Goal: Find specific page/section: Find specific page/section

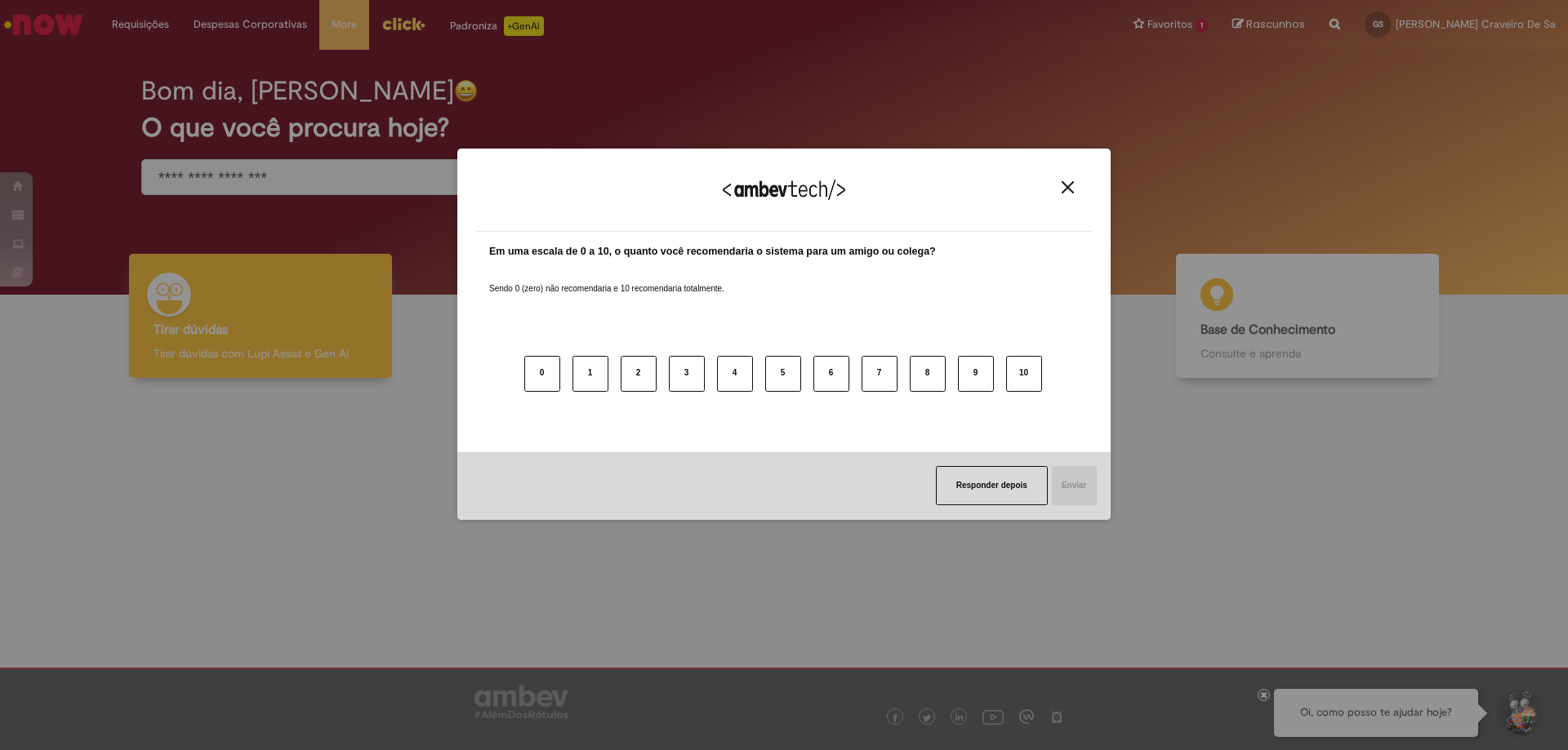
click at [1076, 197] on div "Agradecemos seu feedback!" at bounding box center [784, 200] width 614 height 64
click at [1067, 192] on img "Close" at bounding box center [1067, 187] width 12 height 12
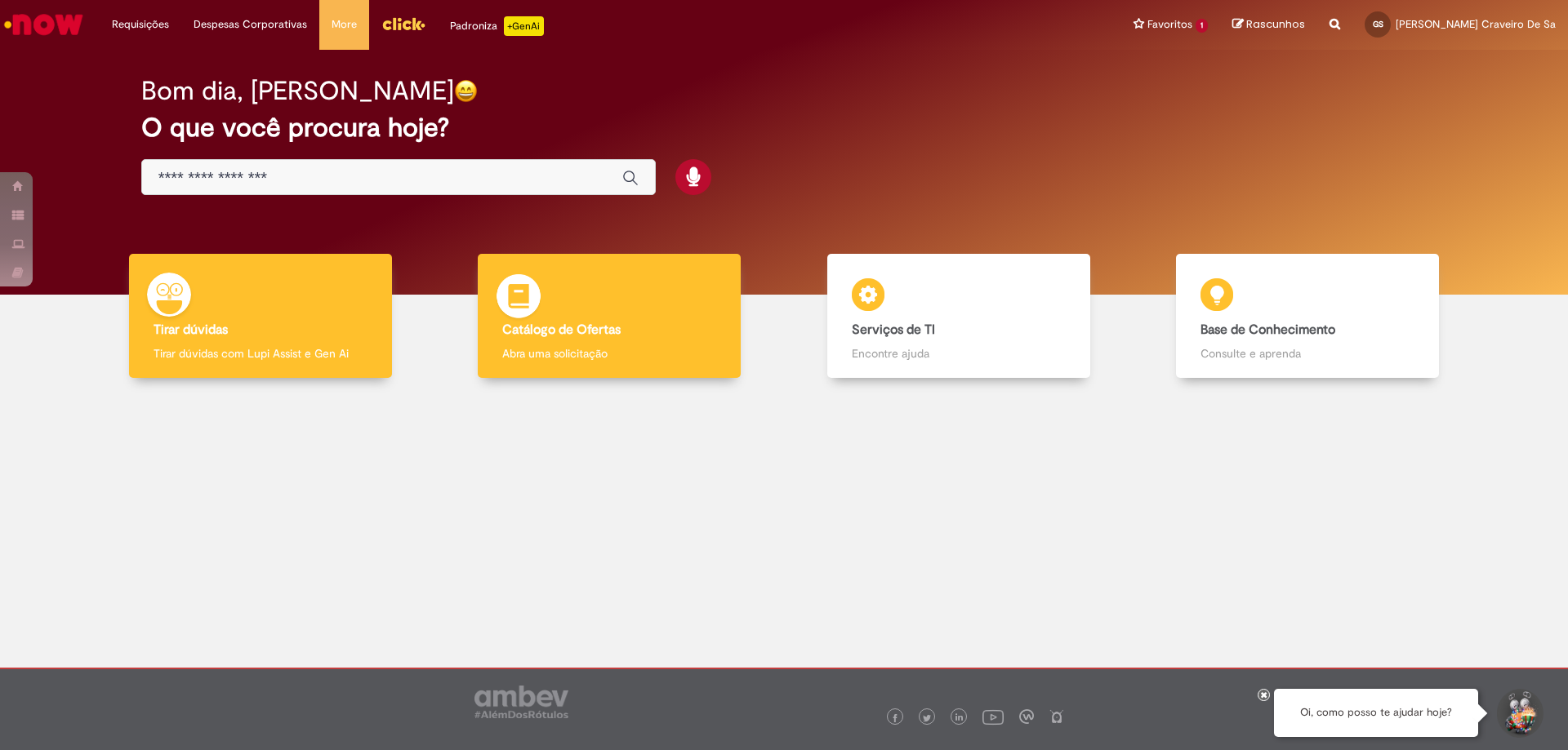
click at [607, 301] on div "Catálogo de Ofertas Catálogo de Ofertas Abra uma solicitação" at bounding box center [609, 316] width 263 height 125
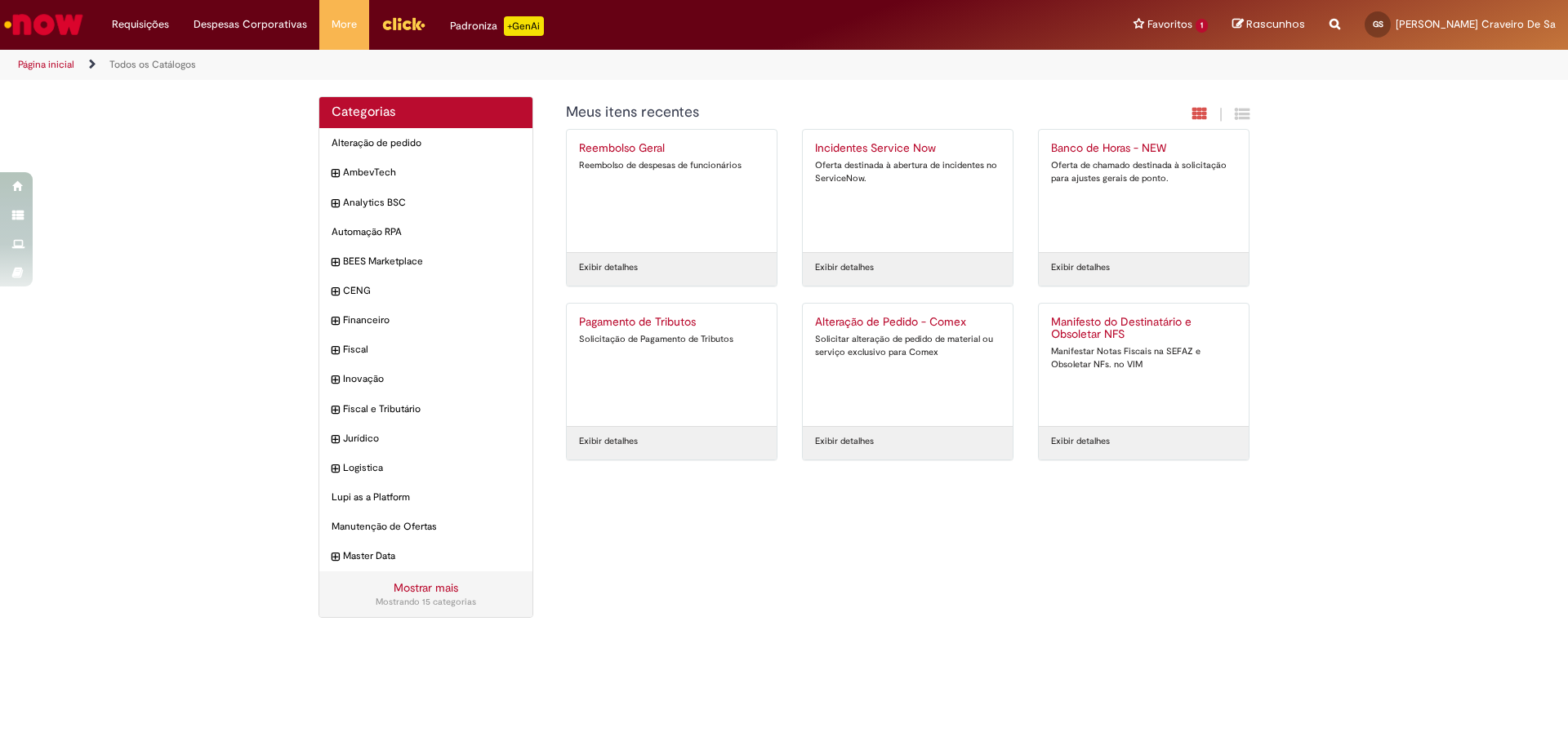
click at [1421, 335] on div "Categorias Alteração de pedido Itens AmbevTech Itens Analytics BSC Itens Automa…" at bounding box center [784, 365] width 1568 height 539
click at [124, 129] on div "Categorias Alteração de pedido Itens AmbevTech Itens Analytics BSC Itens Automa…" at bounding box center [784, 365] width 1568 height 539
click at [67, 64] on link "Página inicial" at bounding box center [46, 64] width 56 height 13
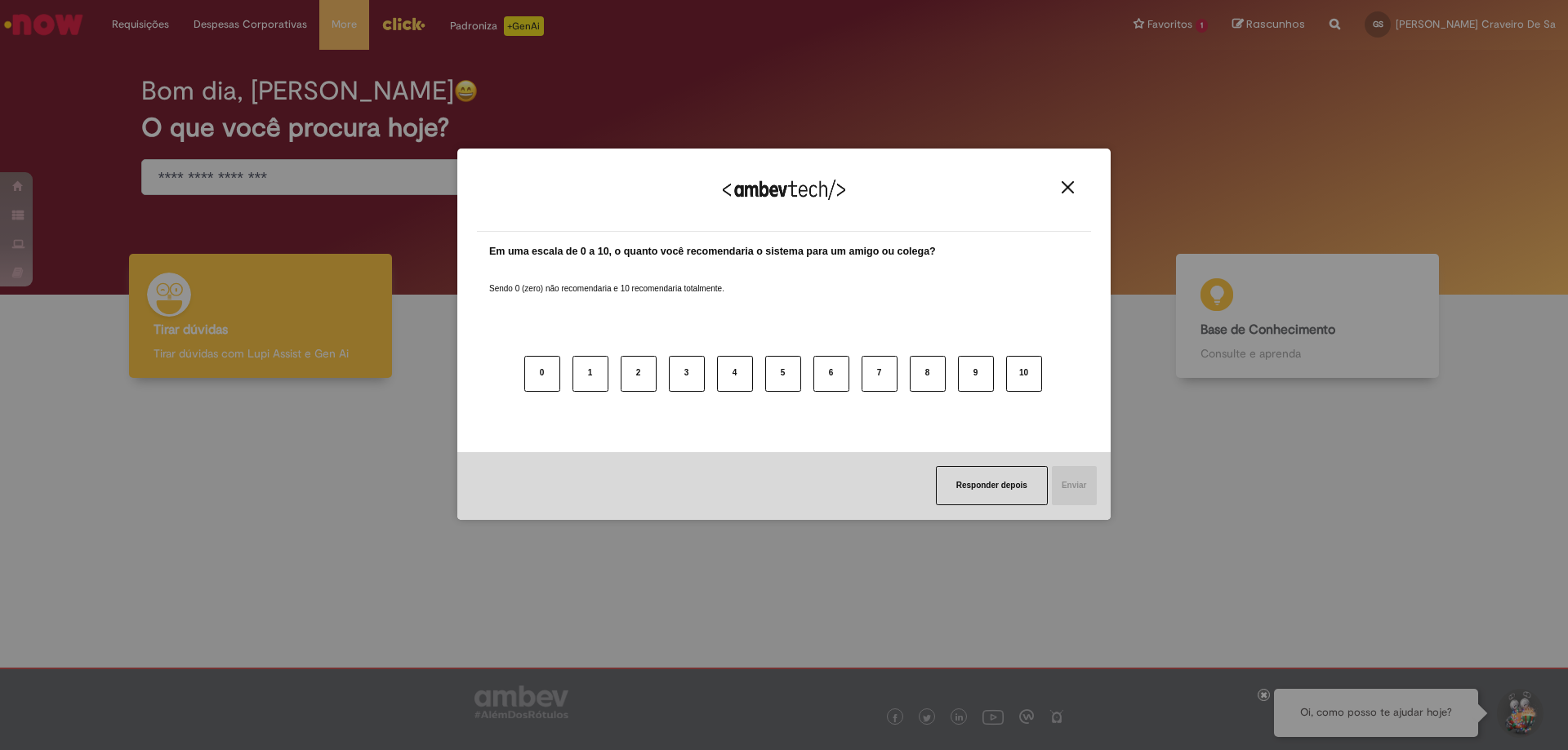
click at [1065, 192] on img "Close" at bounding box center [1067, 187] width 12 height 12
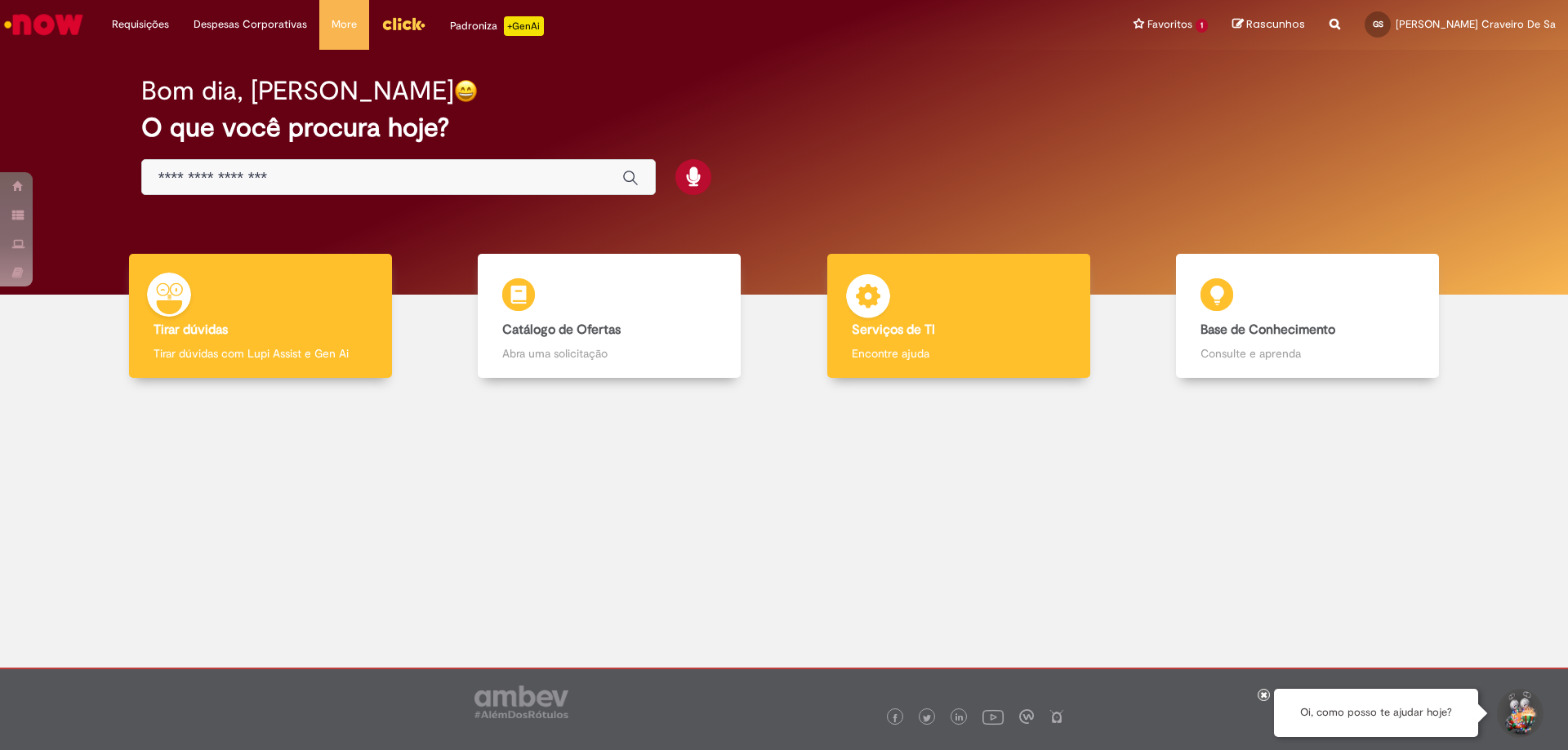
click at [1046, 343] on div "Serviços de TI Serviços de TI Encontre ajuda" at bounding box center [958, 316] width 263 height 125
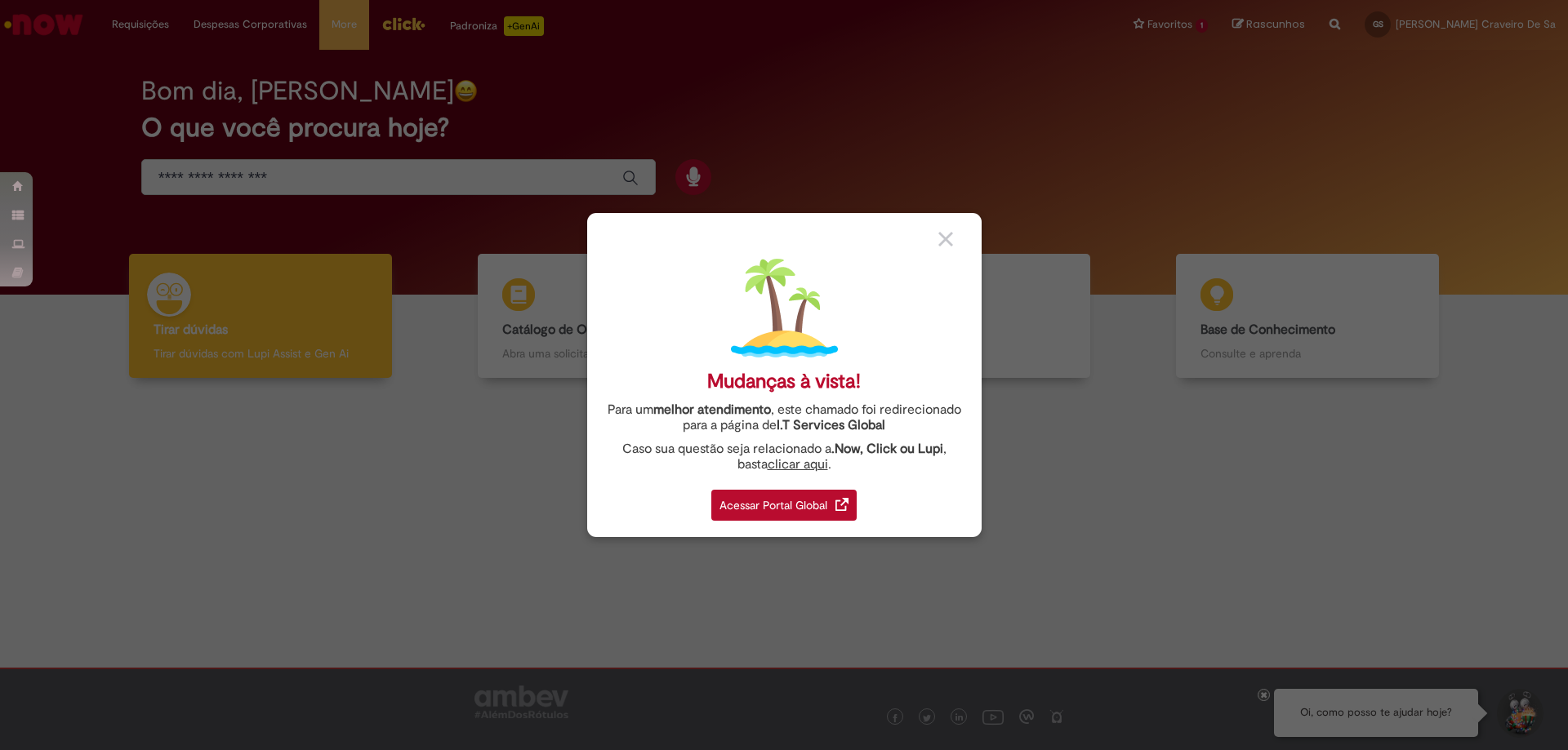
click at [942, 236] on img at bounding box center [945, 238] width 14 height 14
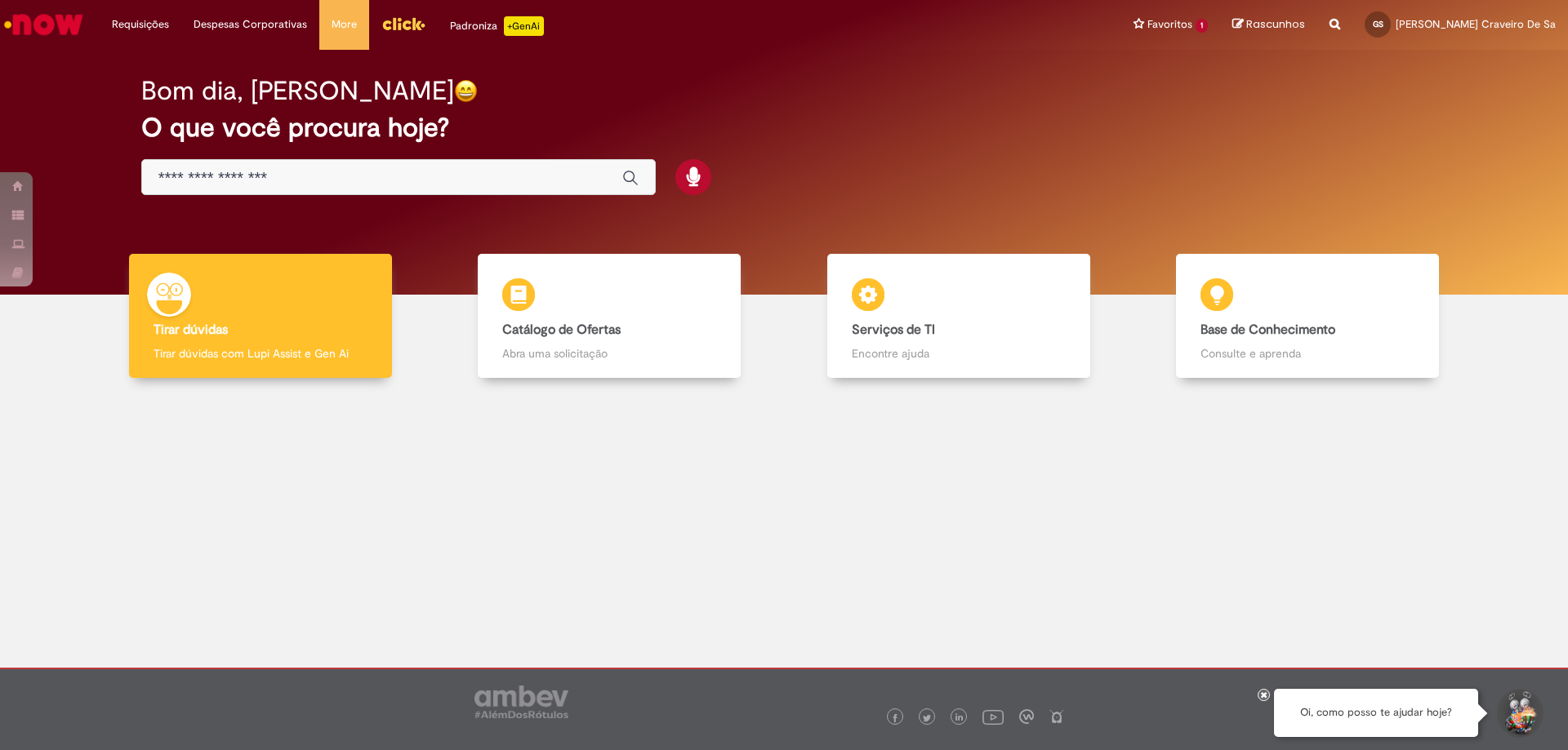
click at [412, 31] on img "Menu Cabeçalho" at bounding box center [404, 23] width 44 height 25
